Goal: Check status

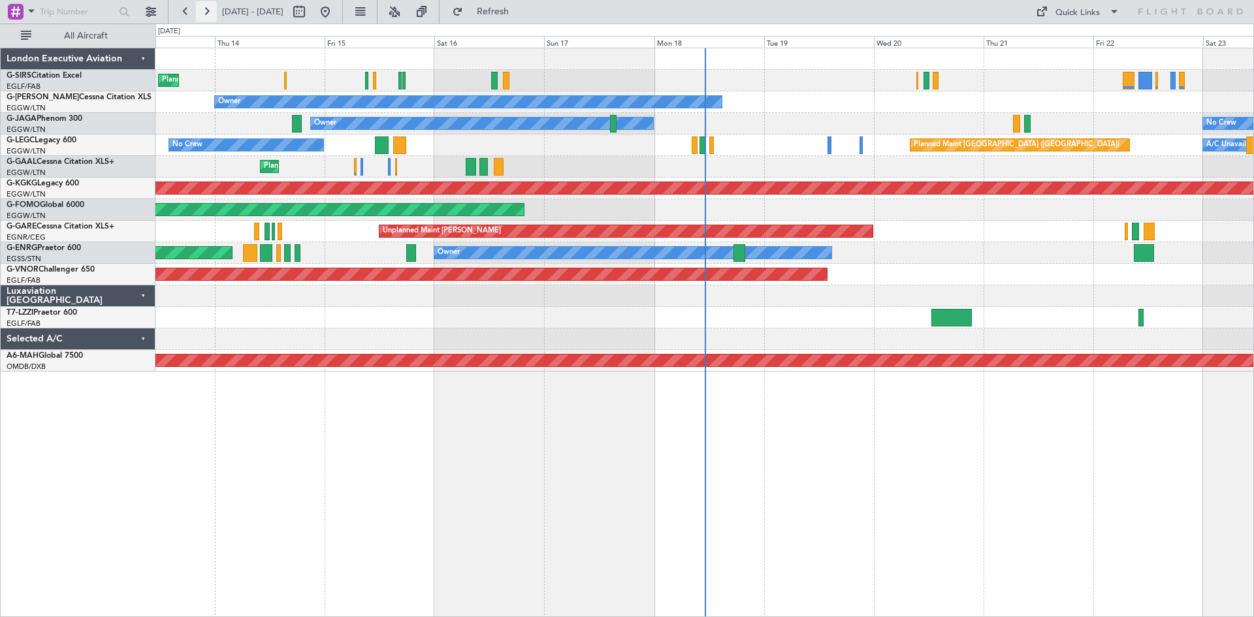
click at [205, 16] on button at bounding box center [206, 11] width 21 height 21
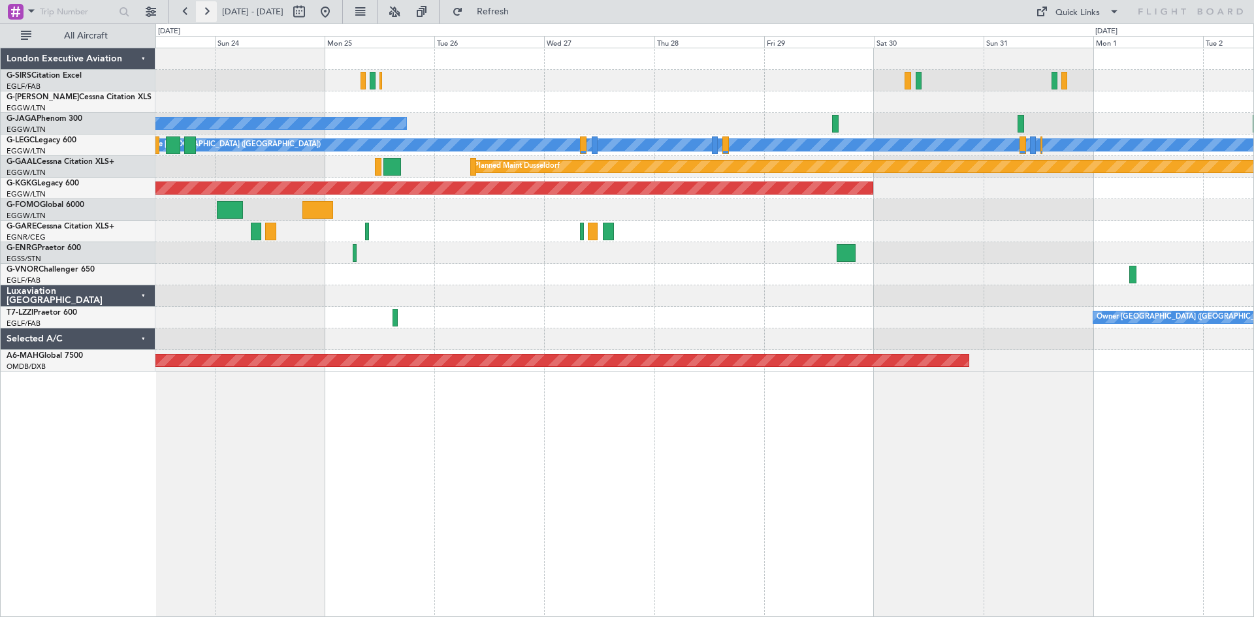
click at [200, 12] on button at bounding box center [206, 11] width 21 height 21
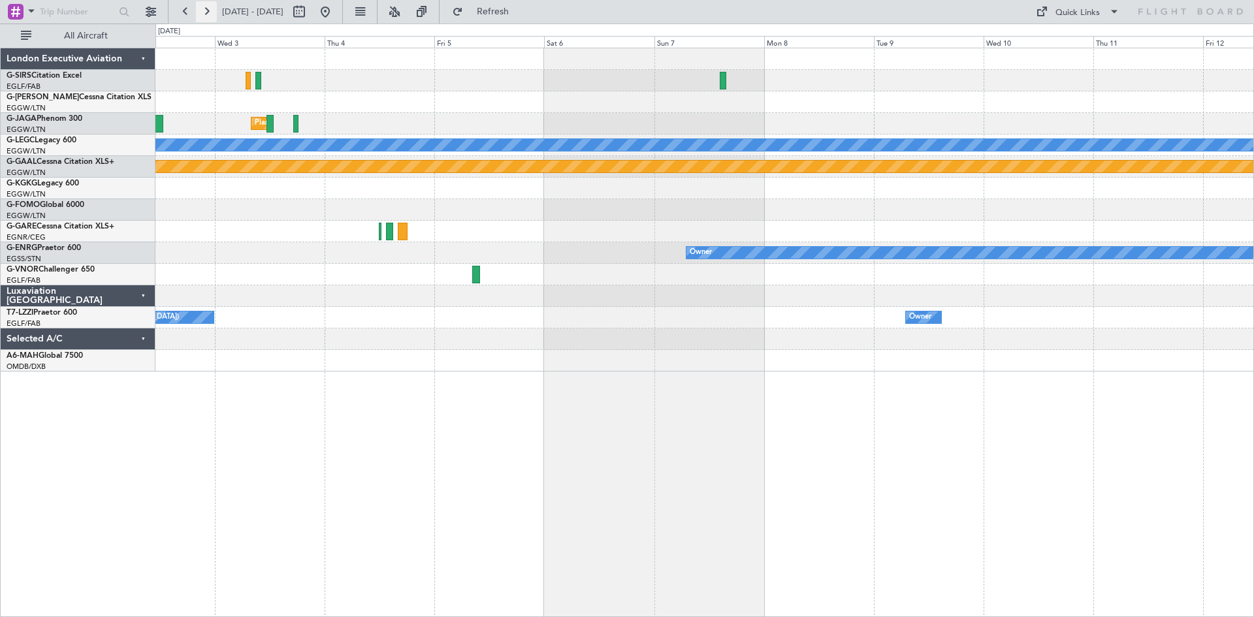
click at [200, 12] on button at bounding box center [206, 11] width 21 height 21
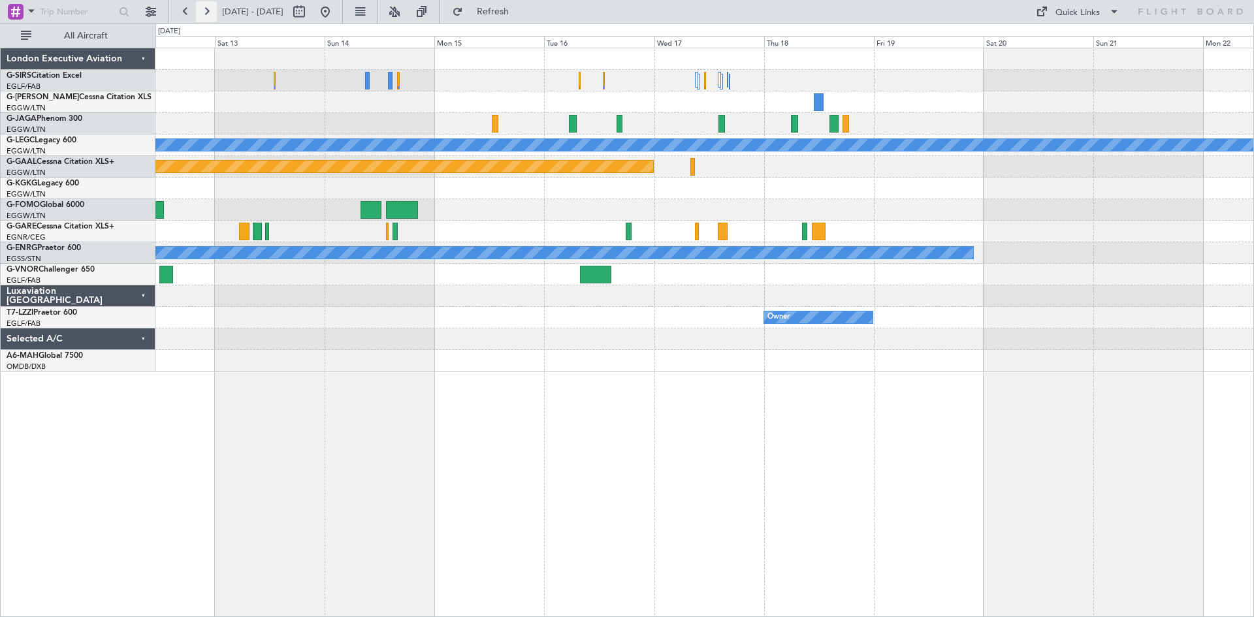
click at [200, 12] on button at bounding box center [206, 11] width 21 height 21
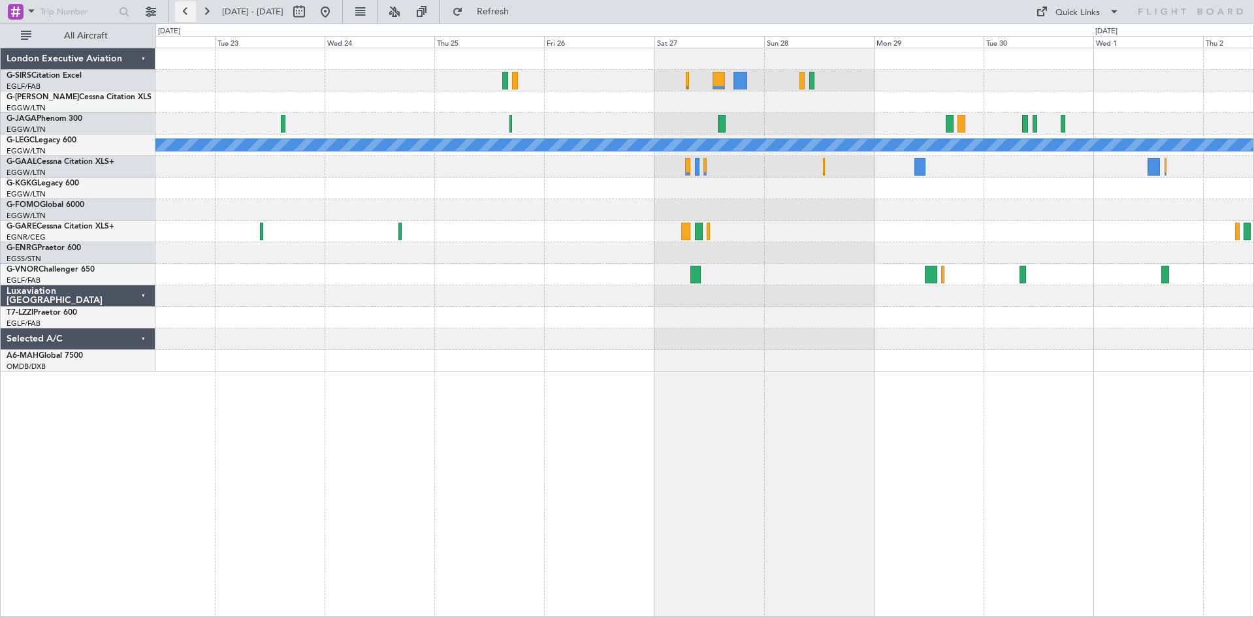
click at [175, 16] on button at bounding box center [185, 11] width 21 height 21
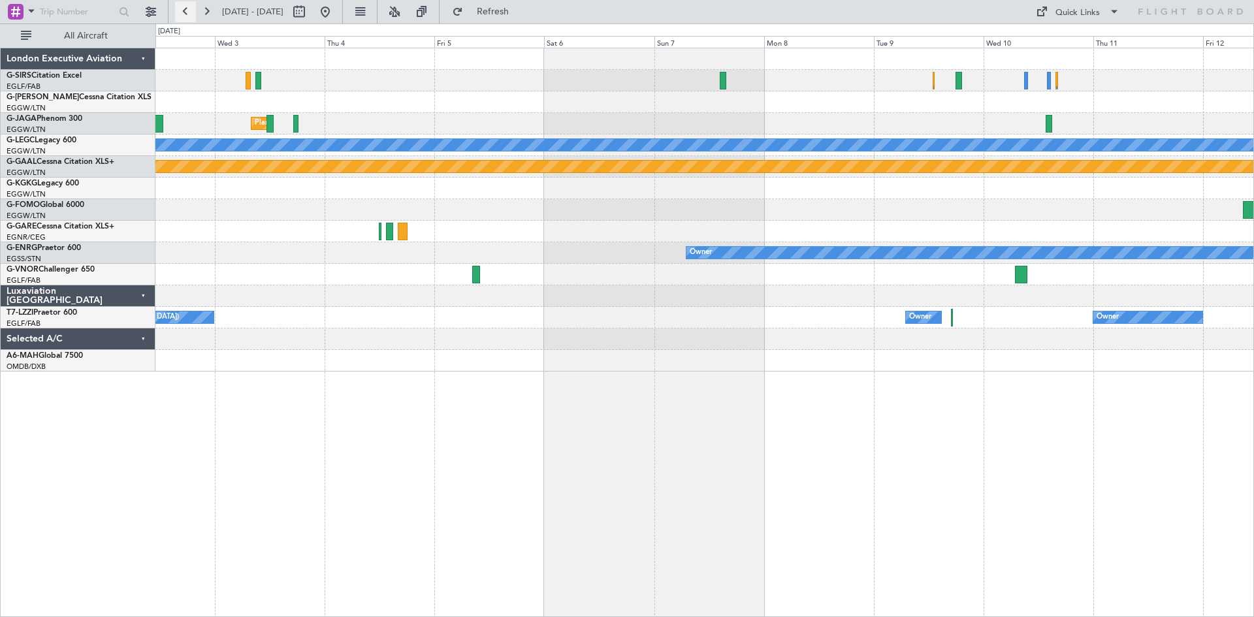
click at [187, 14] on button at bounding box center [185, 11] width 21 height 21
